Goal: Task Accomplishment & Management: Complete application form

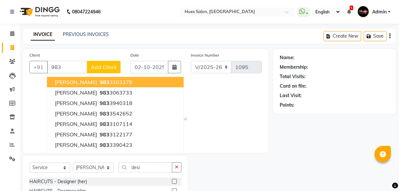
select select "3460"
select select "service"
select select "50867"
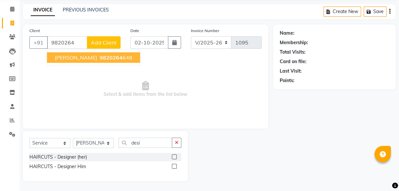
type input "9820264"
drag, startPoint x: 78, startPoint y: 41, endPoint x: 0, endPoint y: 59, distance: 79.5
click at [0, 59] on html "08047224946 Select Location × Hues Salon, Kalwa WhatsApp Status ✕ Status: Conne…" at bounding box center [199, 70] width 399 height 191
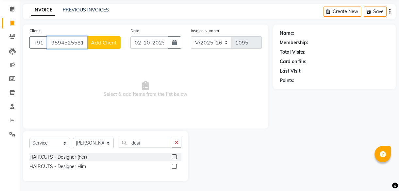
type input "9594525581"
click at [102, 40] on span "Add Client" at bounding box center [104, 42] width 26 height 7
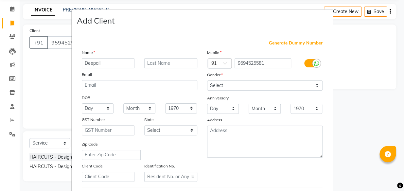
type input "Deepali"
click at [157, 63] on input "text" at bounding box center [170, 63] width 53 height 10
type input "Sawant"
click at [233, 80] on div "Gender" at bounding box center [264, 75] width 125 height 9
click at [232, 82] on select "Select [DEMOGRAPHIC_DATA] [DEMOGRAPHIC_DATA] Other Prefer Not To Say" at bounding box center [264, 85] width 115 height 10
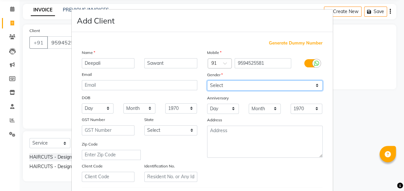
select select "[DEMOGRAPHIC_DATA]"
click at [207, 80] on select "Select [DEMOGRAPHIC_DATA] [DEMOGRAPHIC_DATA] Other Prefer Not To Say" at bounding box center [264, 85] width 115 height 10
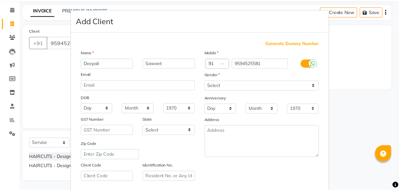
scroll to position [113, 0]
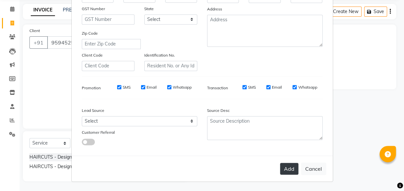
click at [292, 168] on button "Add" at bounding box center [289, 169] width 18 height 12
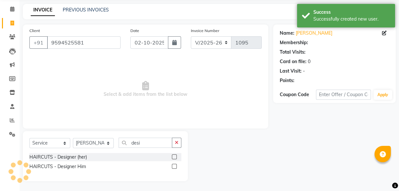
select select "1: Object"
